Goal: Information Seeking & Learning: Learn about a topic

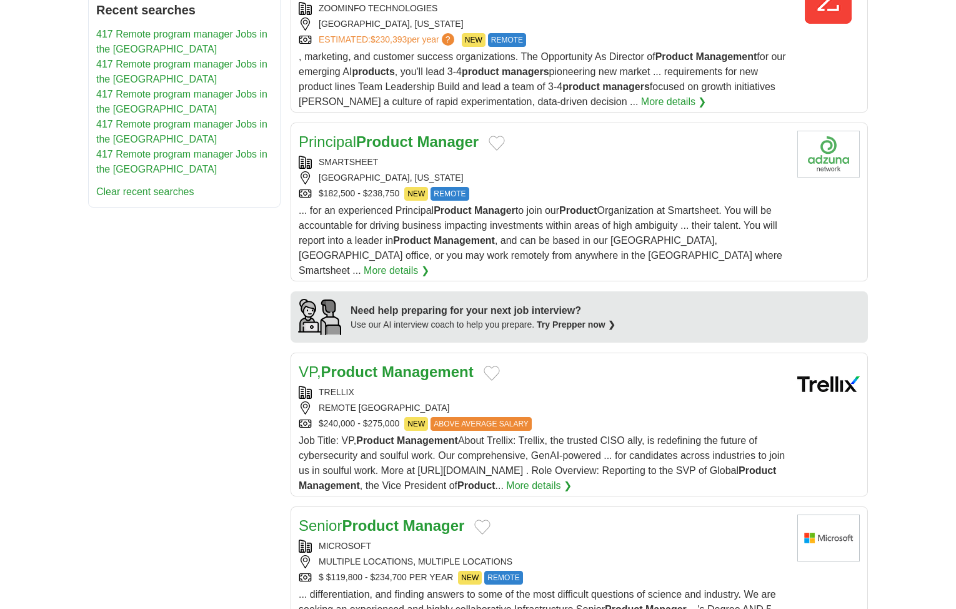
scroll to position [938, 0]
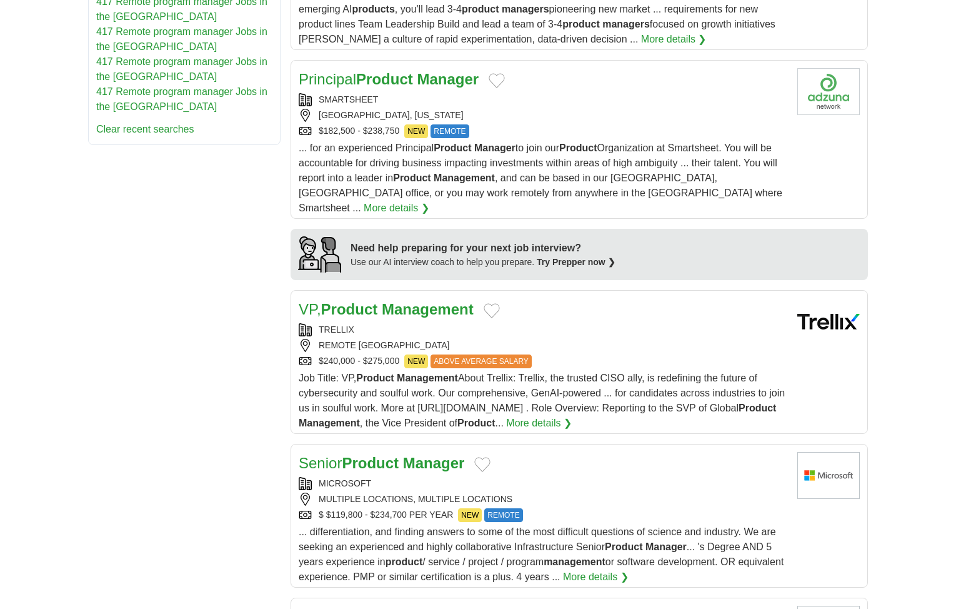
click at [211, 279] on div "**********" at bounding box center [478, 140] width 780 height 1804
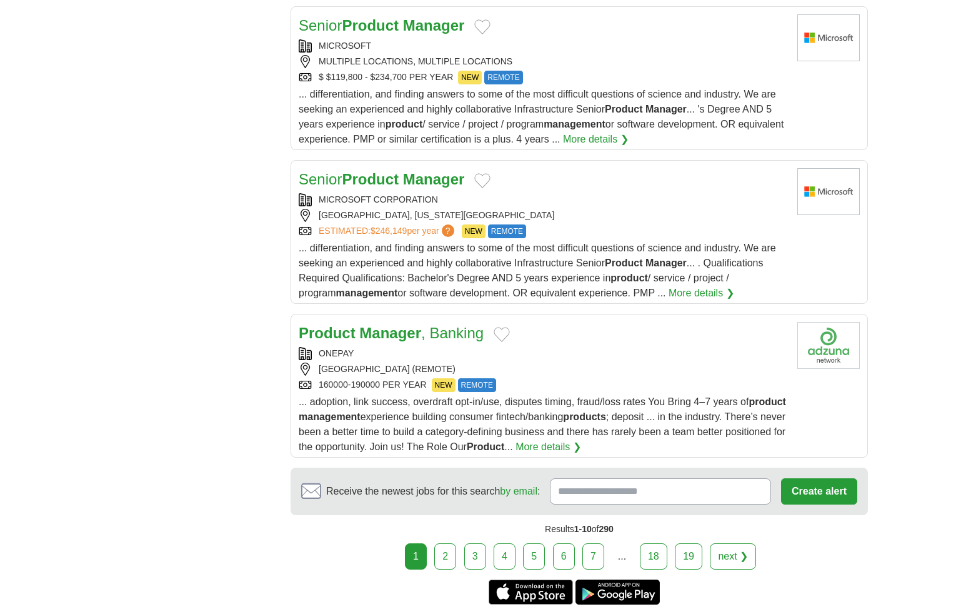
scroll to position [1438, 0]
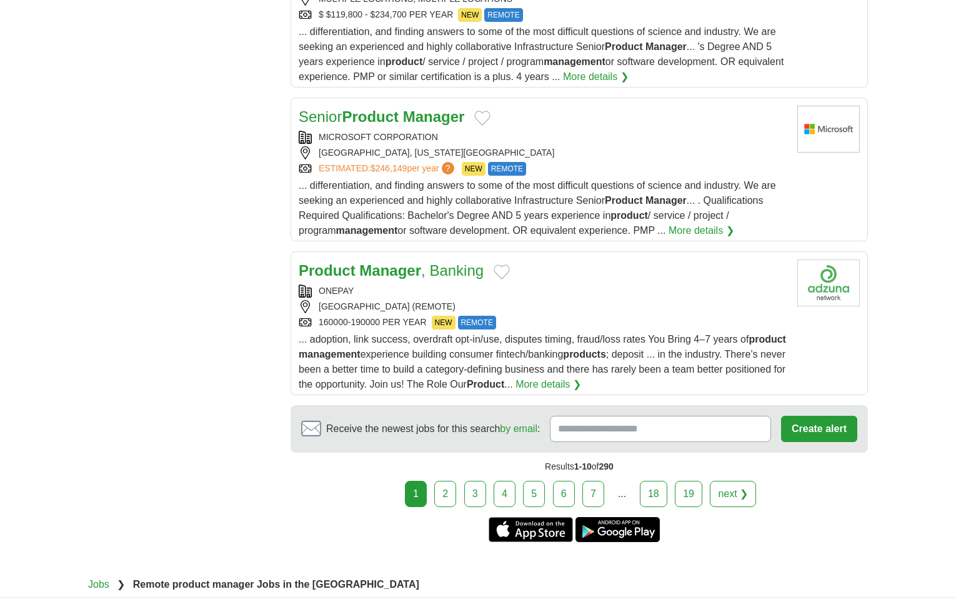
click at [738, 483] on link "next ❯" at bounding box center [733, 494] width 46 height 26
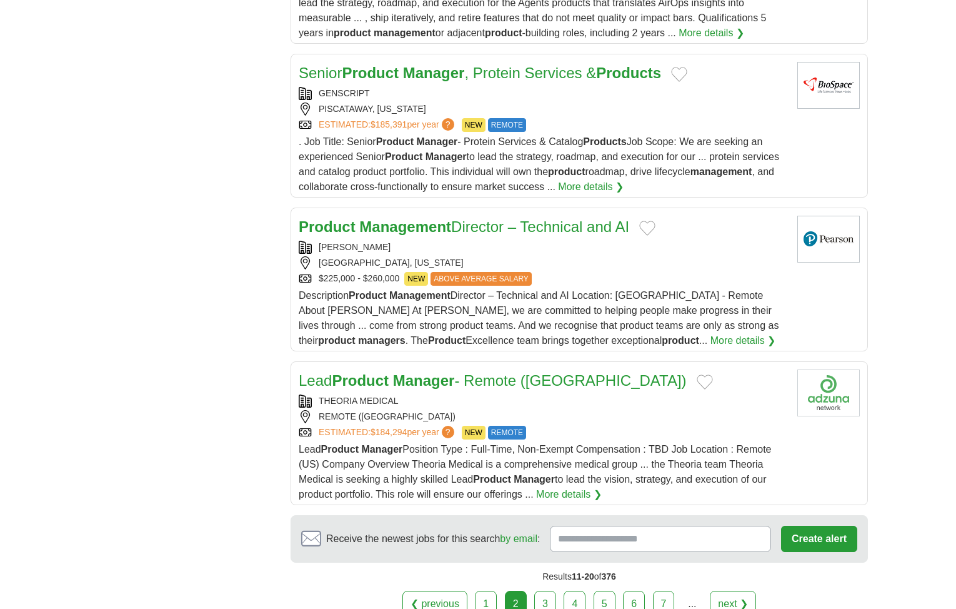
scroll to position [1375, 0]
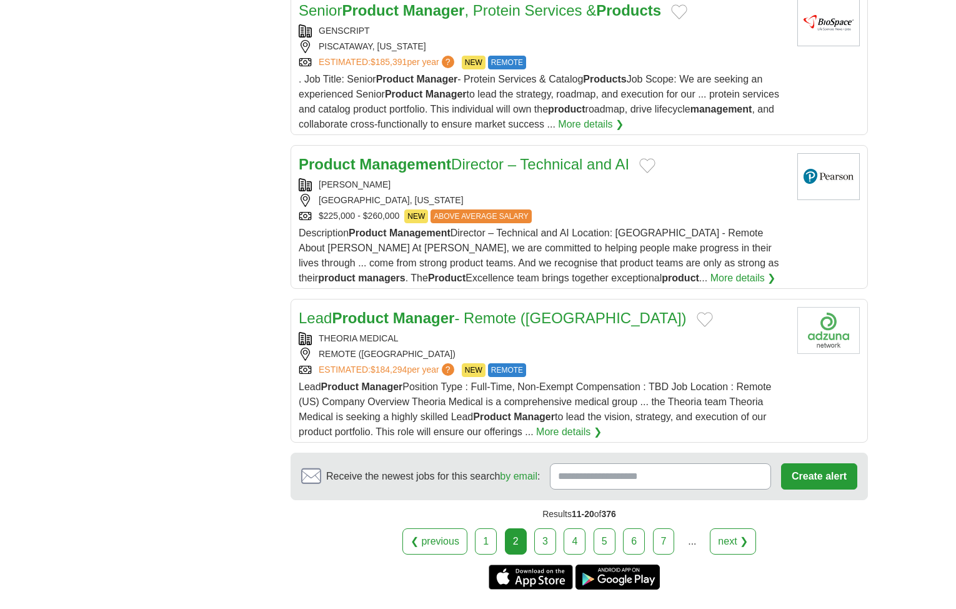
click at [731, 536] on link "next ❯" at bounding box center [733, 541] width 46 height 26
click at [730, 535] on link "next ❯" at bounding box center [733, 541] width 46 height 26
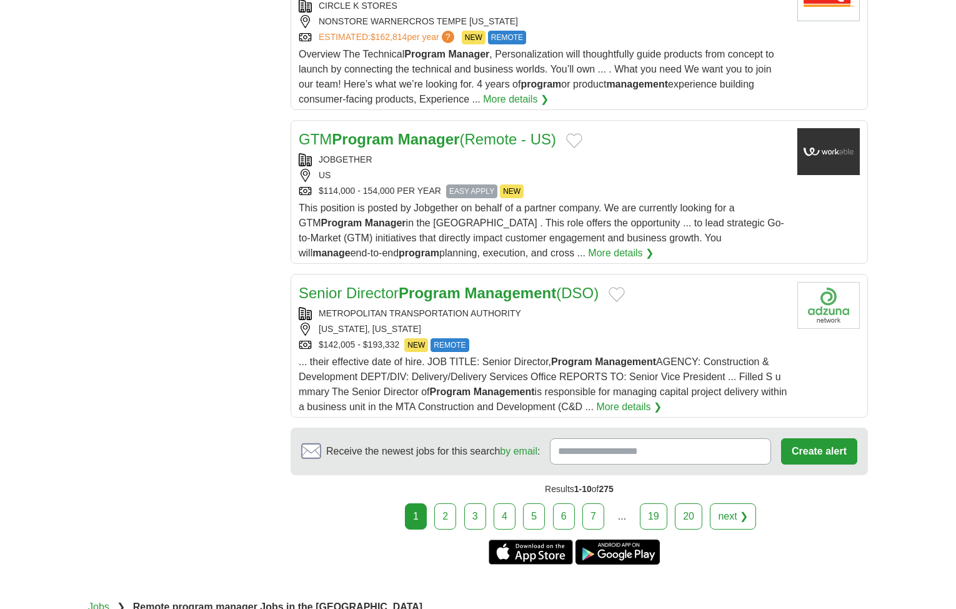
scroll to position [1500, 0]
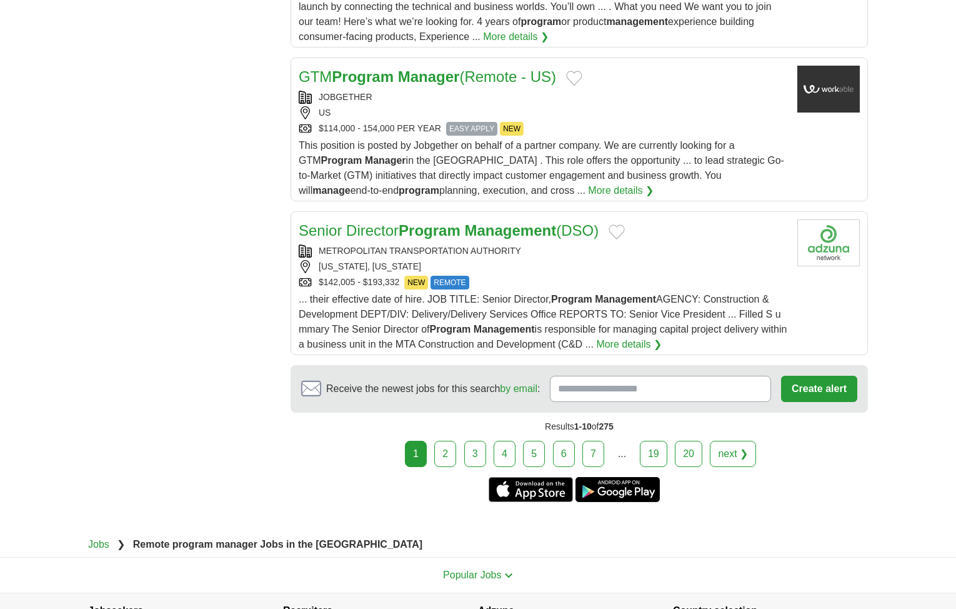
click at [733, 441] on link "next ❯" at bounding box center [733, 454] width 46 height 26
click at [728, 441] on link "next ❯" at bounding box center [733, 454] width 46 height 26
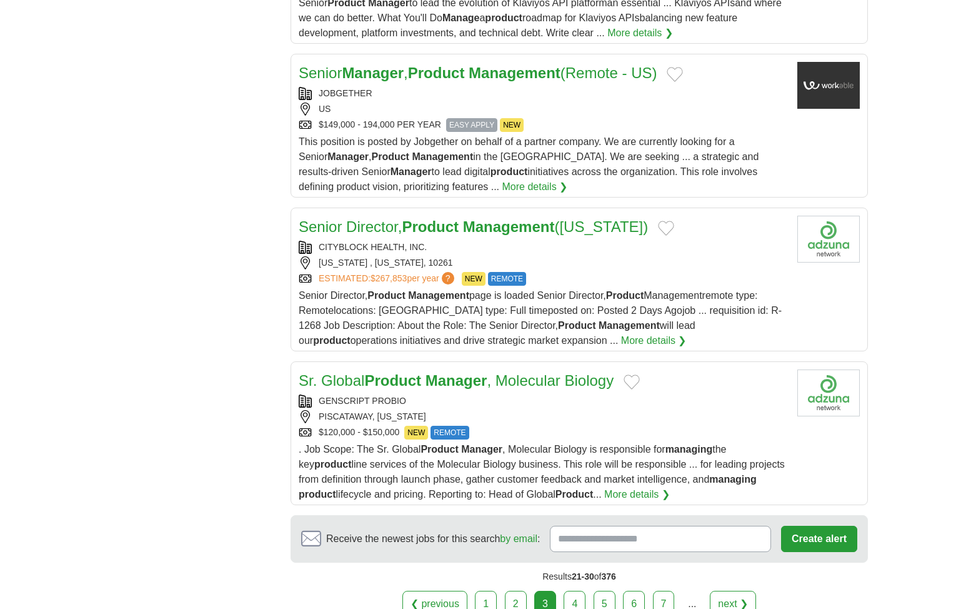
scroll to position [1375, 0]
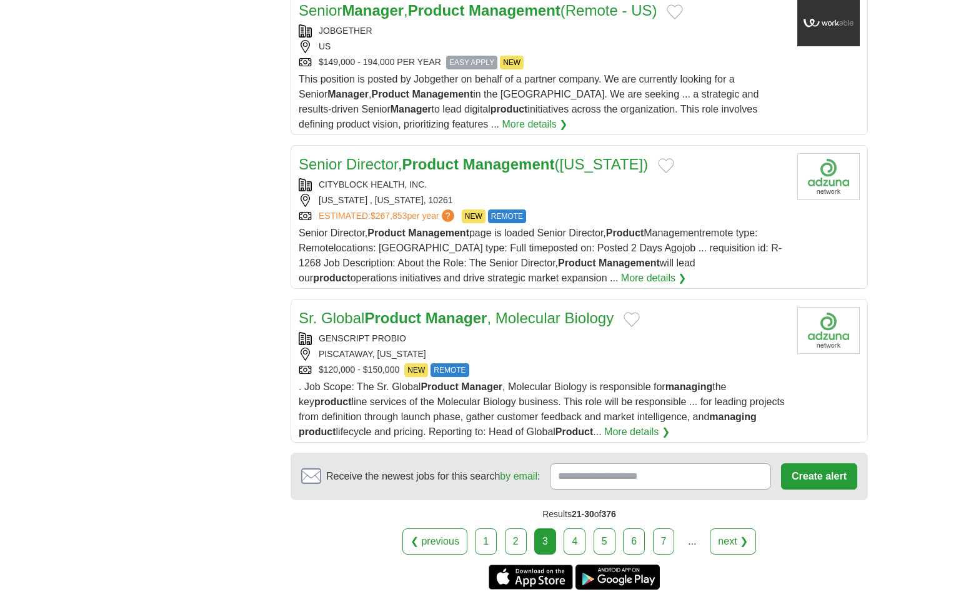
click at [731, 538] on link "next ❯" at bounding box center [733, 541] width 46 height 26
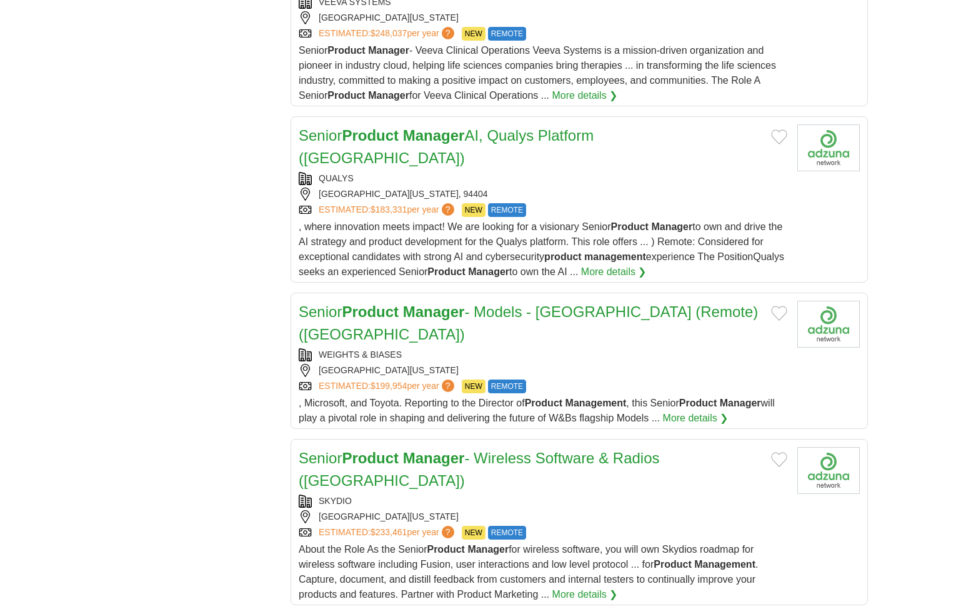
scroll to position [1313, 0]
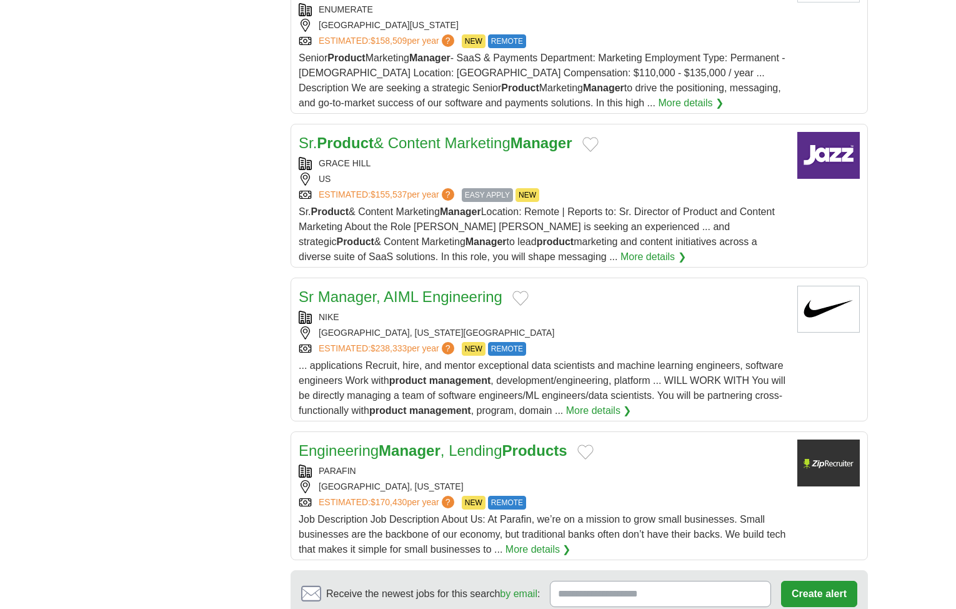
scroll to position [1313, 0]
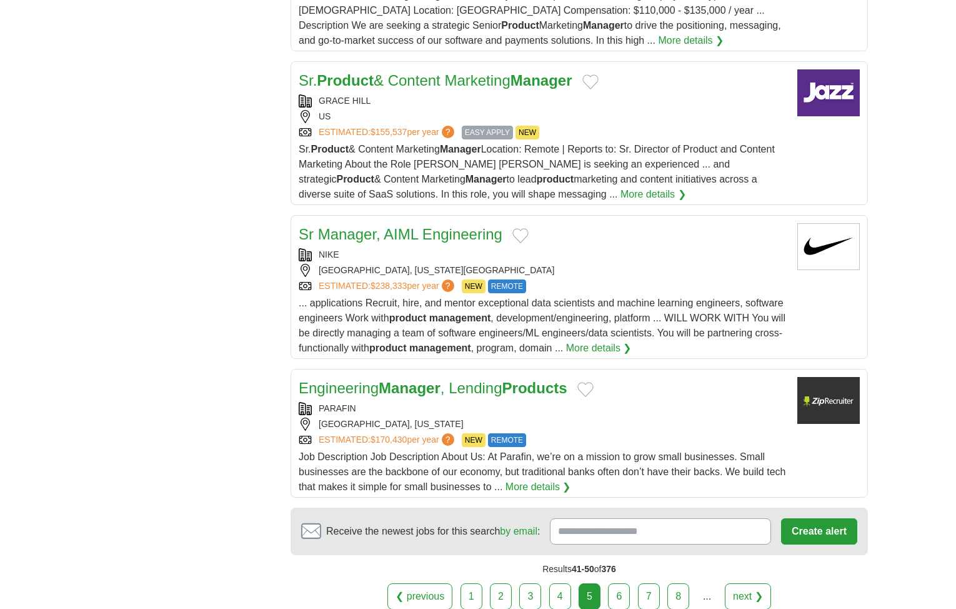
click at [744, 583] on link "next ❯" at bounding box center [748, 596] width 46 height 26
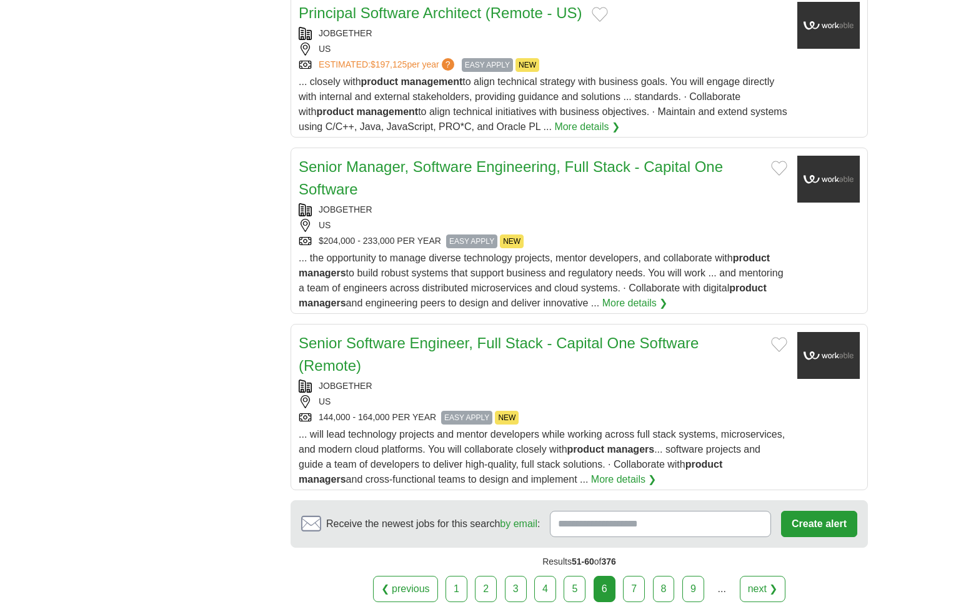
scroll to position [1375, 0]
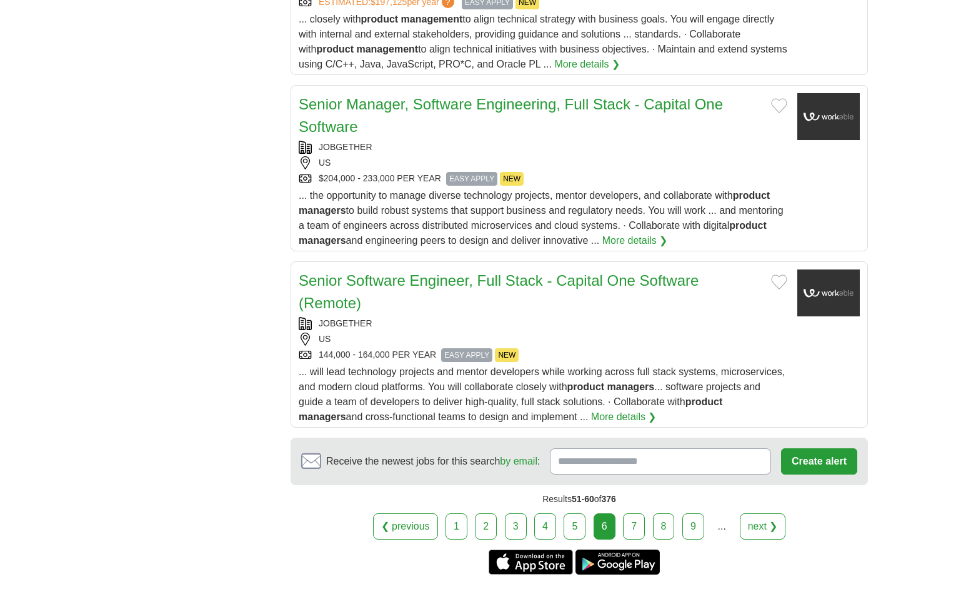
click at [773, 520] on link "next ❯" at bounding box center [763, 526] width 46 height 26
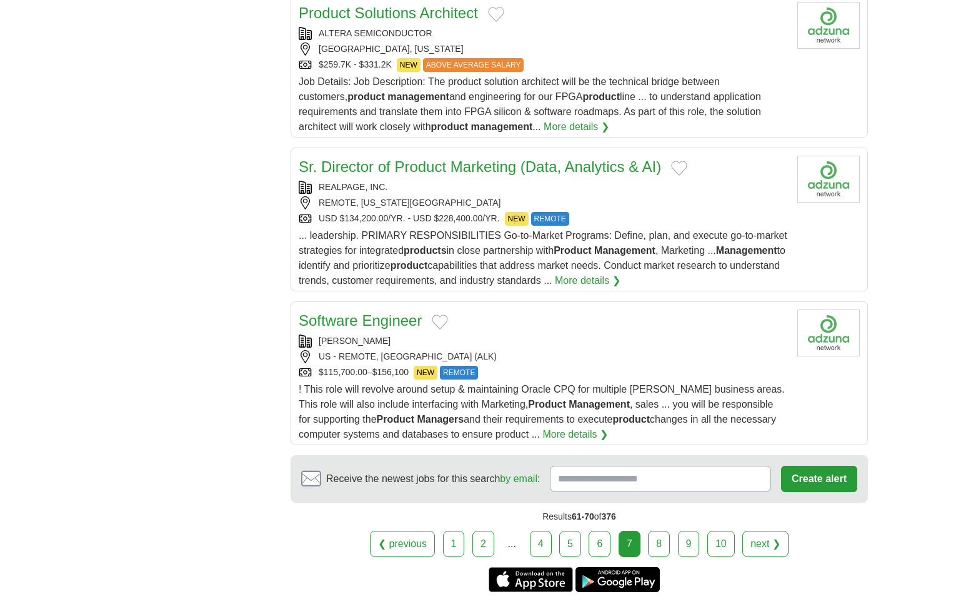
scroll to position [1375, 0]
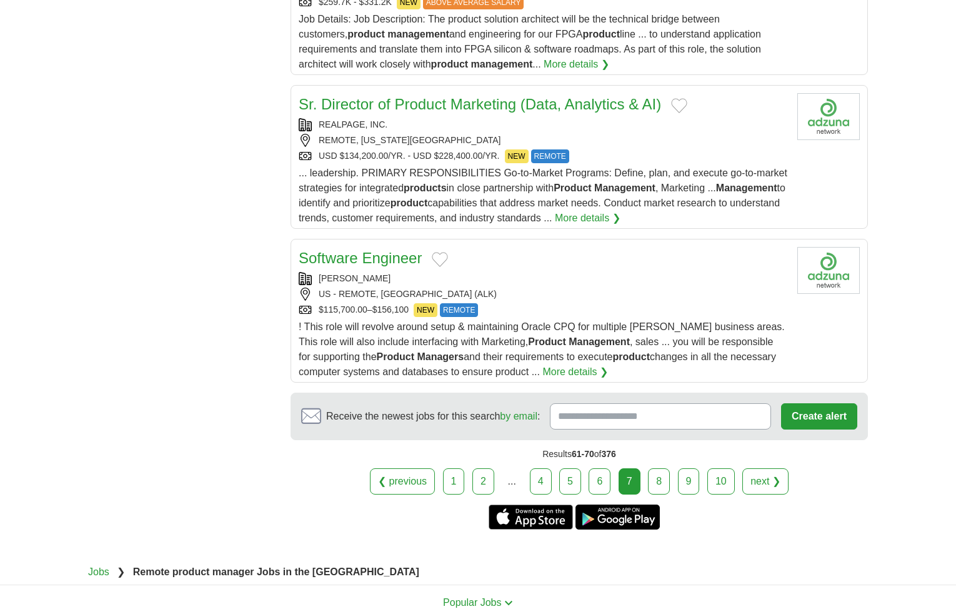
click at [767, 483] on link "next ❯" at bounding box center [766, 481] width 46 height 26
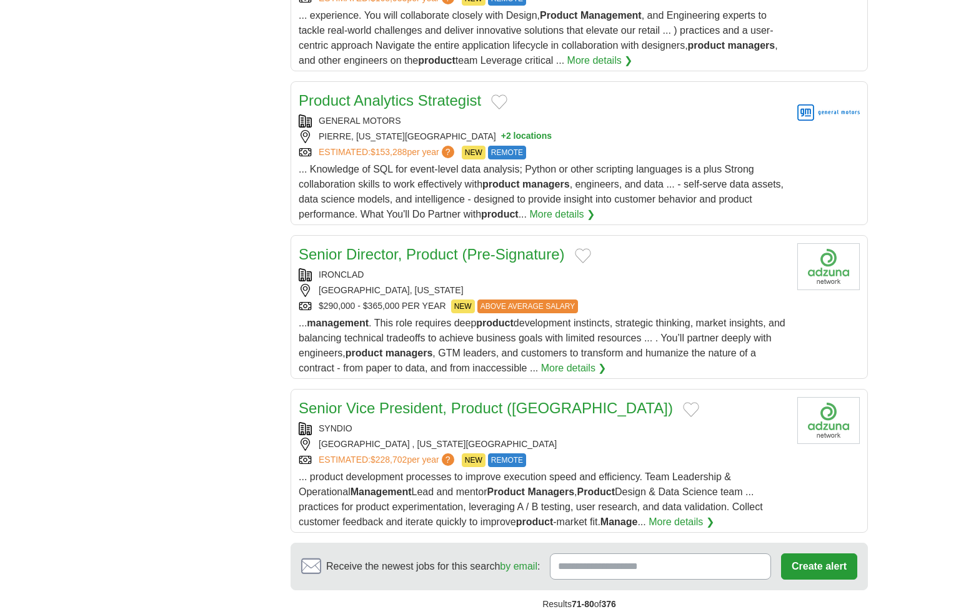
scroll to position [1438, 0]
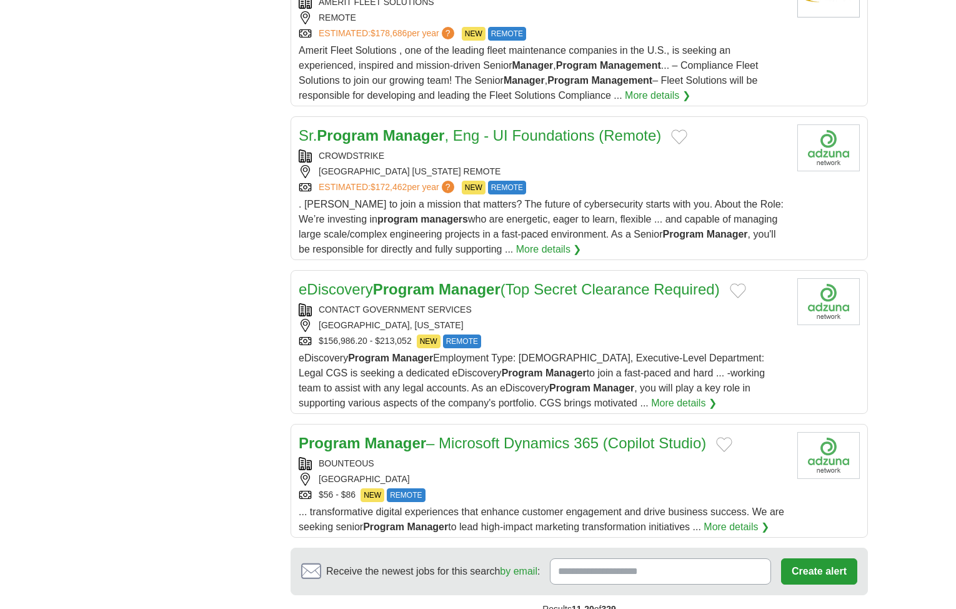
scroll to position [1375, 0]
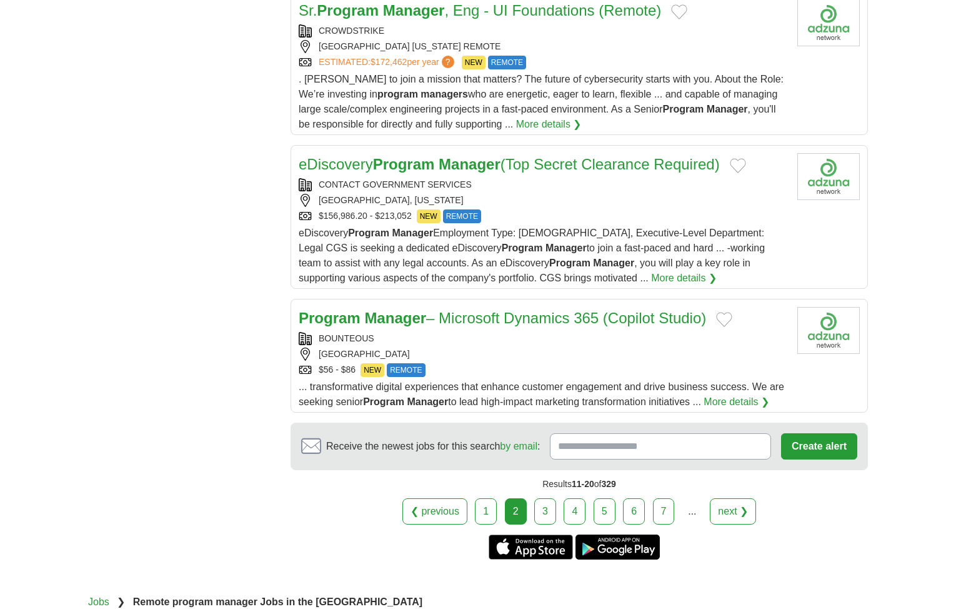
click at [730, 524] on link "next ❯" at bounding box center [733, 511] width 46 height 26
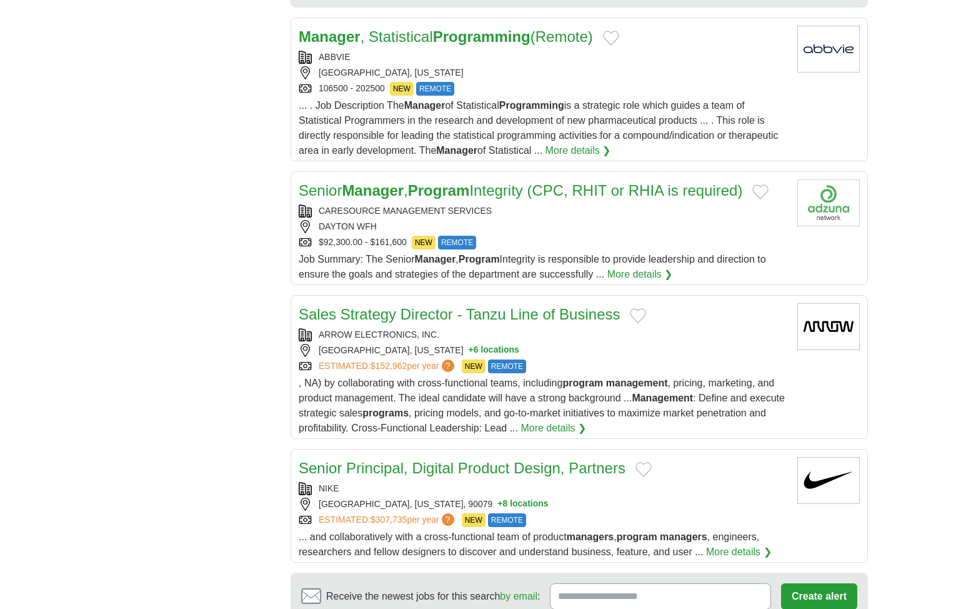
scroll to position [1250, 0]
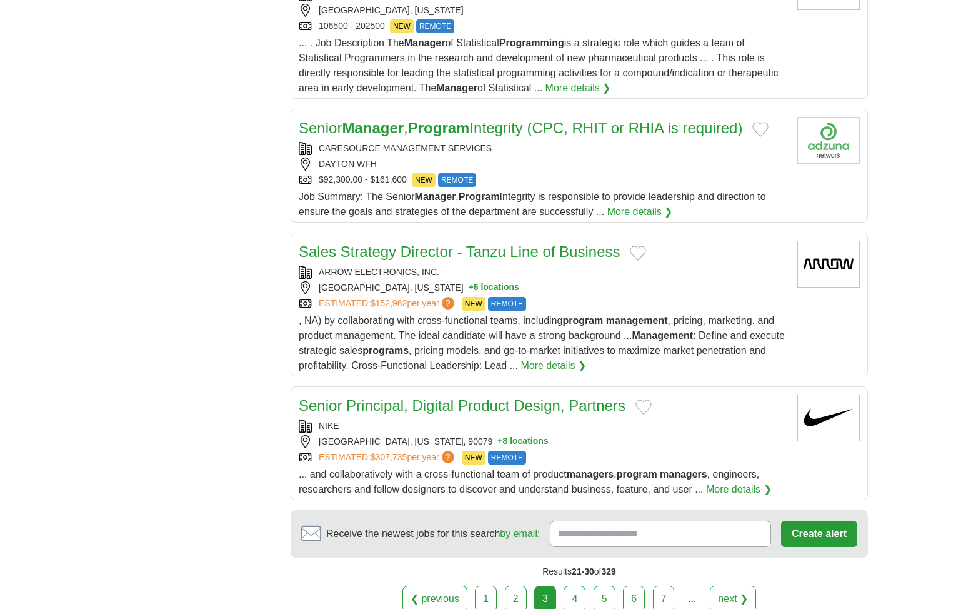
click at [731, 593] on link "next ❯" at bounding box center [733, 599] width 46 height 26
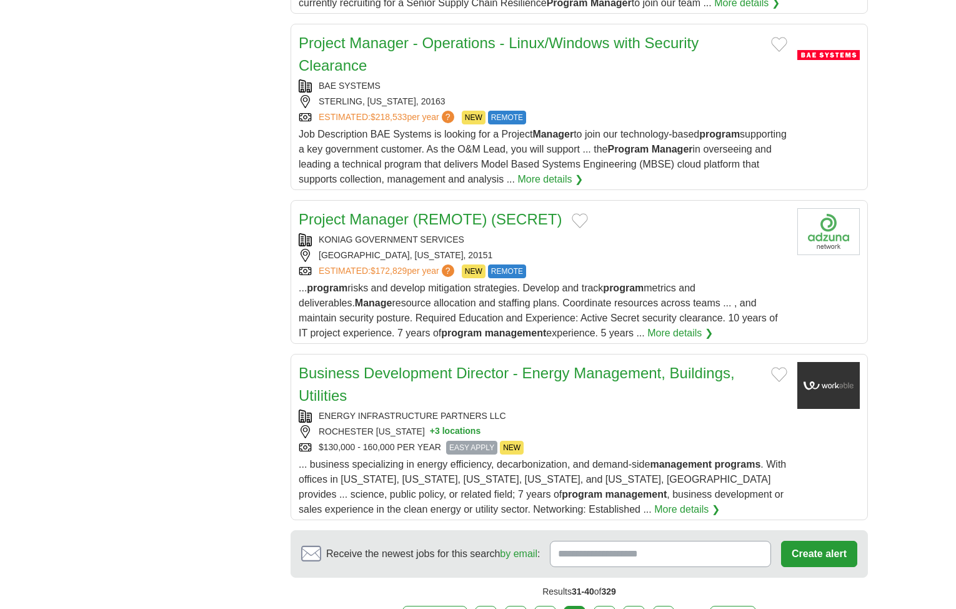
scroll to position [1375, 0]
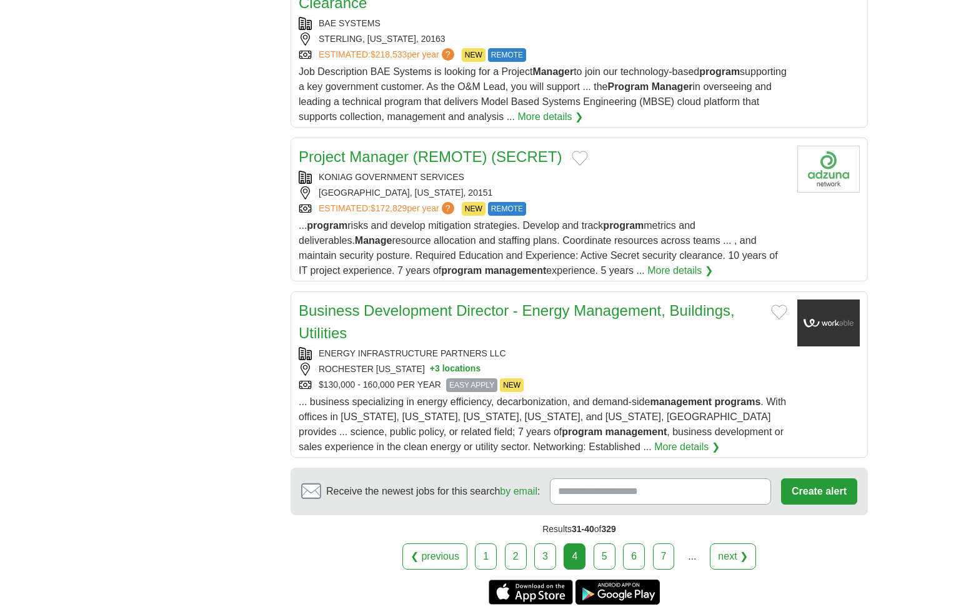
click at [730, 543] on link "next ❯" at bounding box center [733, 556] width 46 height 26
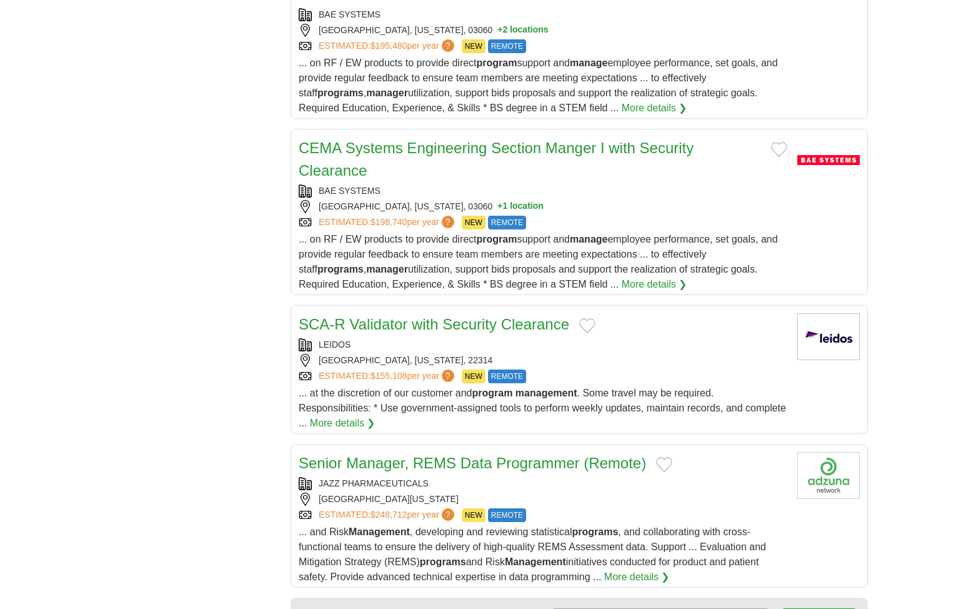
scroll to position [1438, 0]
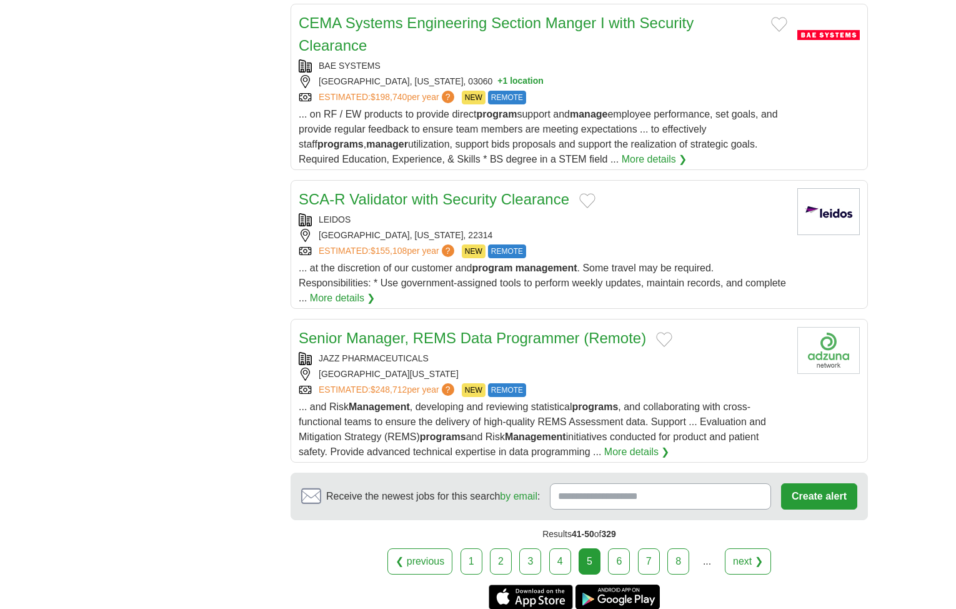
click at [753, 559] on link "next ❯" at bounding box center [748, 561] width 46 height 26
